Goal: Information Seeking & Learning: Learn about a topic

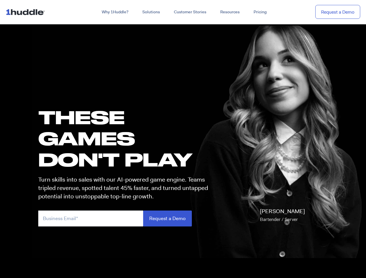
click at [183, 139] on h1 "these GAMES DON'T PLAY" at bounding box center [125, 139] width 175 height 64
click at [114, 12] on link "Why 1Huddle?" at bounding box center [115, 12] width 41 height 10
click at [151, 12] on link "Solutions" at bounding box center [151, 12] width 32 height 10
click at [229, 12] on link "Resources" at bounding box center [229, 12] width 33 height 10
click at [126, 218] on input "email" at bounding box center [90, 218] width 105 height 16
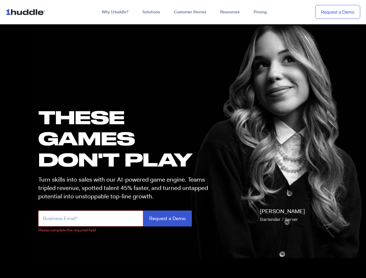
click at [167, 218] on input "Request a Demo" at bounding box center [167, 218] width 49 height 16
